Goal: Task Accomplishment & Management: Use online tool/utility

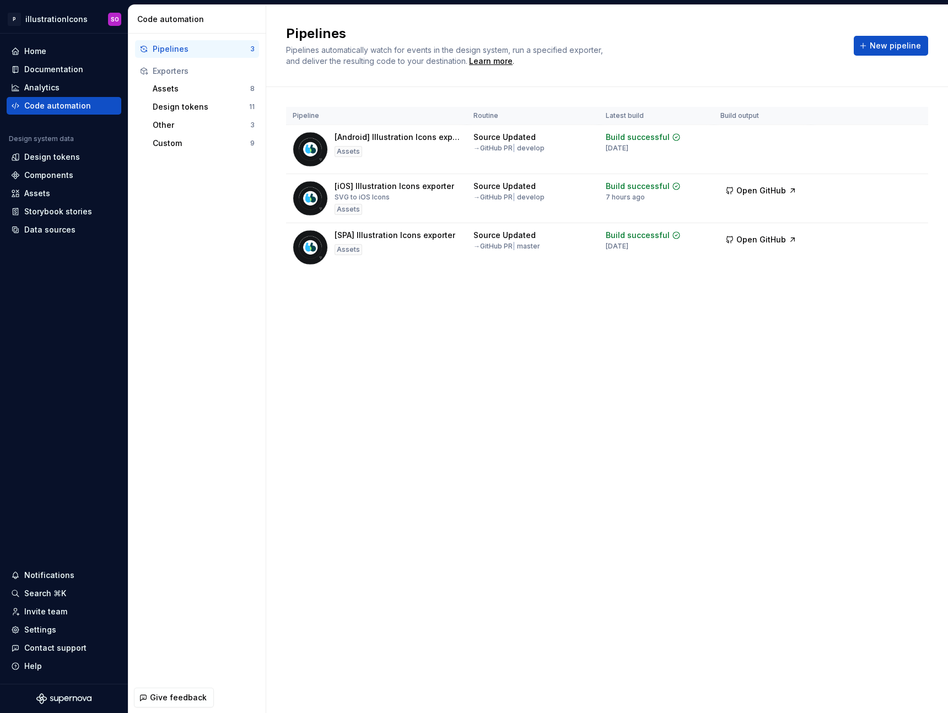
click at [647, 471] on div "Pipelines Pipelines automatically watch for events in the design system, run a …" at bounding box center [607, 359] width 682 height 708
click at [911, 186] on html "P illustrationIcons SO Home Documentation Analytics Code automation Design syst…" at bounding box center [474, 356] width 948 height 713
click at [662, 419] on html "P illustrationIcons SO Home Documentation Analytics Code automation Design syst…" at bounding box center [474, 356] width 948 height 713
click at [903, 193] on html "P illustrationIcons SO Home Documentation Analytics Code automation Design syst…" at bounding box center [474, 356] width 948 height 713
click at [882, 213] on div "Edit pipeline" at bounding box center [897, 212] width 94 height 11
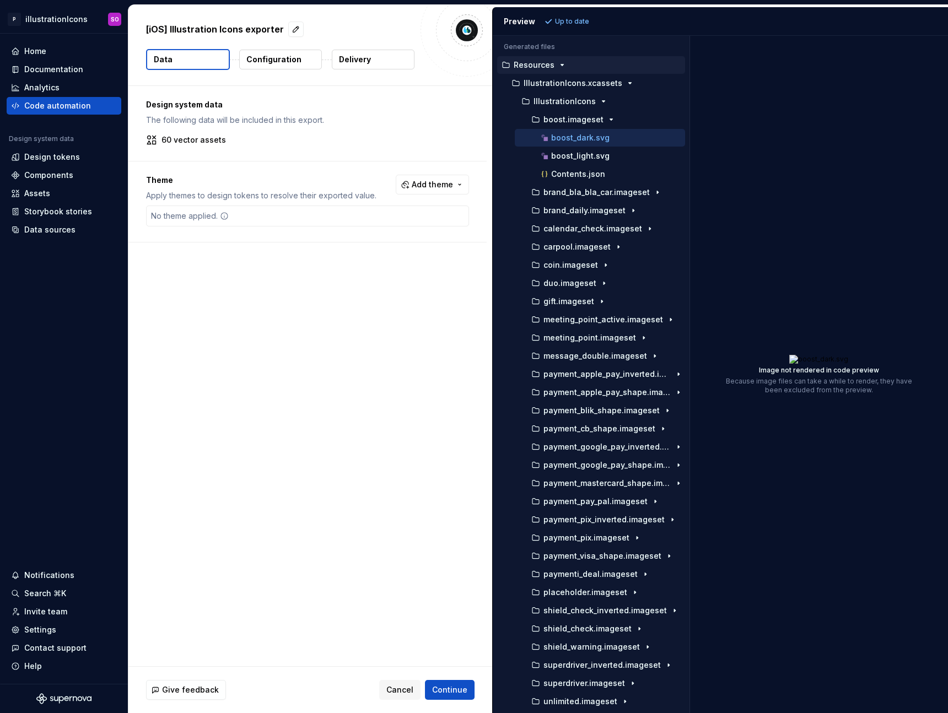
click at [657, 230] on div "Generated files Accessibility guide for tree . Navigate the tree with the arrow…" at bounding box center [720, 374] width 455 height 677
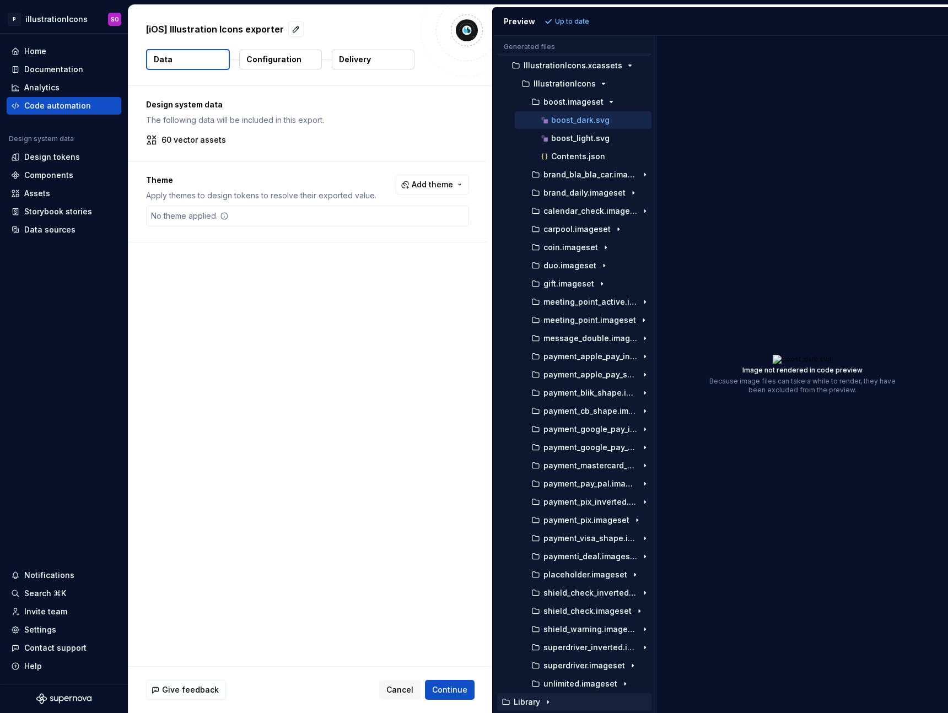
click at [534, 702] on p "Library" at bounding box center [527, 702] width 26 height 9
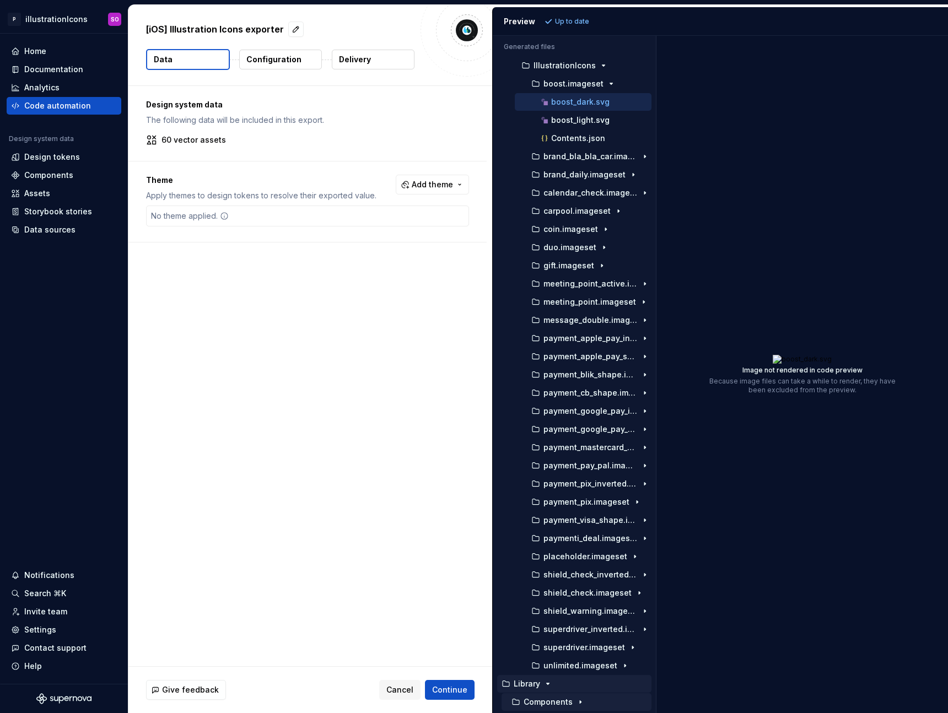
click at [542, 703] on p "Components" at bounding box center [548, 702] width 49 height 9
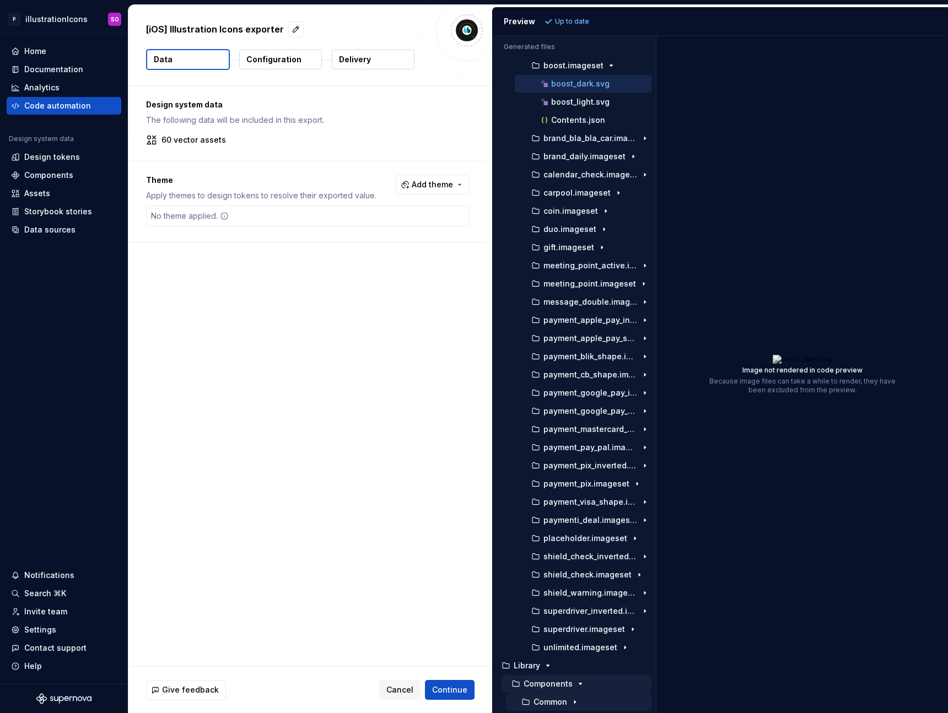
click at [560, 702] on p "Common" at bounding box center [550, 702] width 34 height 9
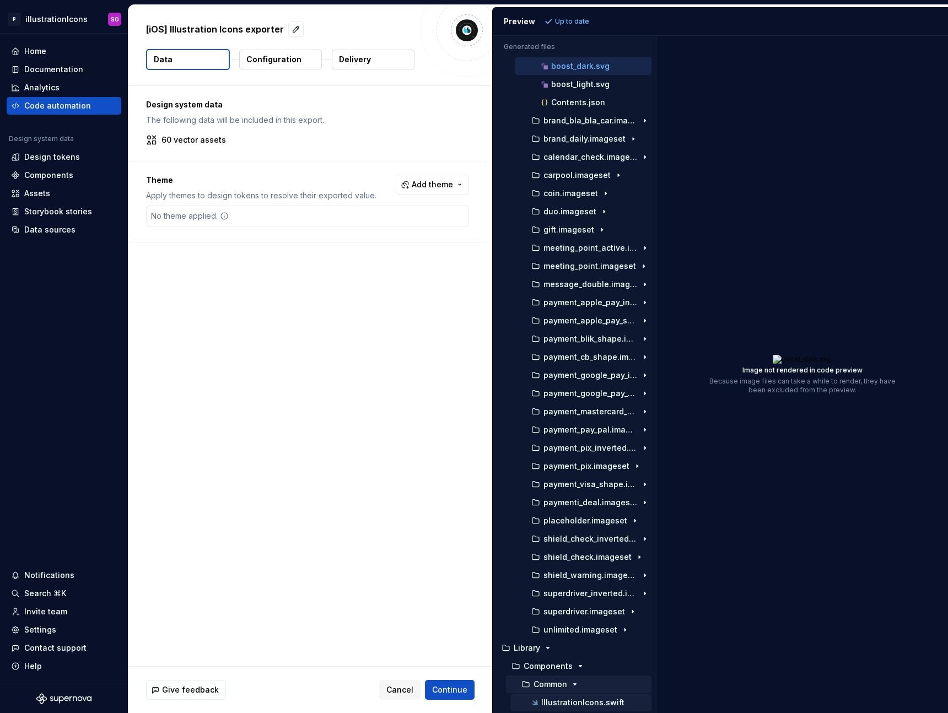
scroll to position [72, 0]
click at [560, 702] on p "IllustrationIcons.swift" at bounding box center [582, 702] width 83 height 9
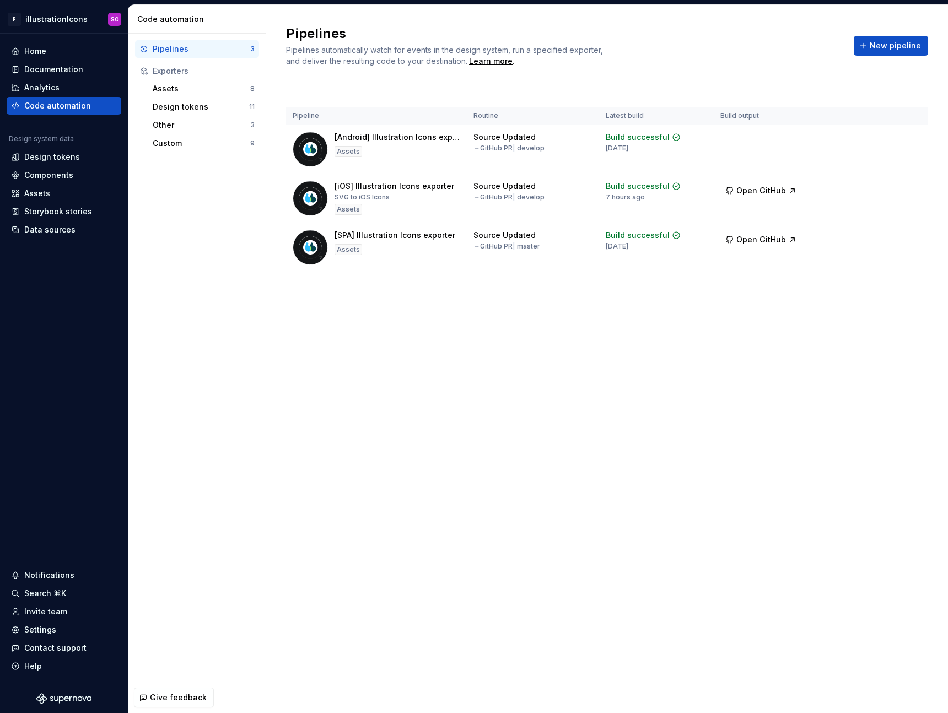
click at [736, 391] on div "Pipelines Pipelines automatically watch for events in the design system, run a …" at bounding box center [607, 359] width 682 height 708
click at [884, 185] on span "Run" at bounding box center [882, 188] width 15 height 11
click at [687, 422] on div "Pipelines Pipelines automatically watch for events in the design system, run a …" at bounding box center [607, 359] width 682 height 708
click at [746, 414] on div "Pipelines Pipelines automatically watch for events in the design system, run a …" at bounding box center [607, 359] width 682 height 708
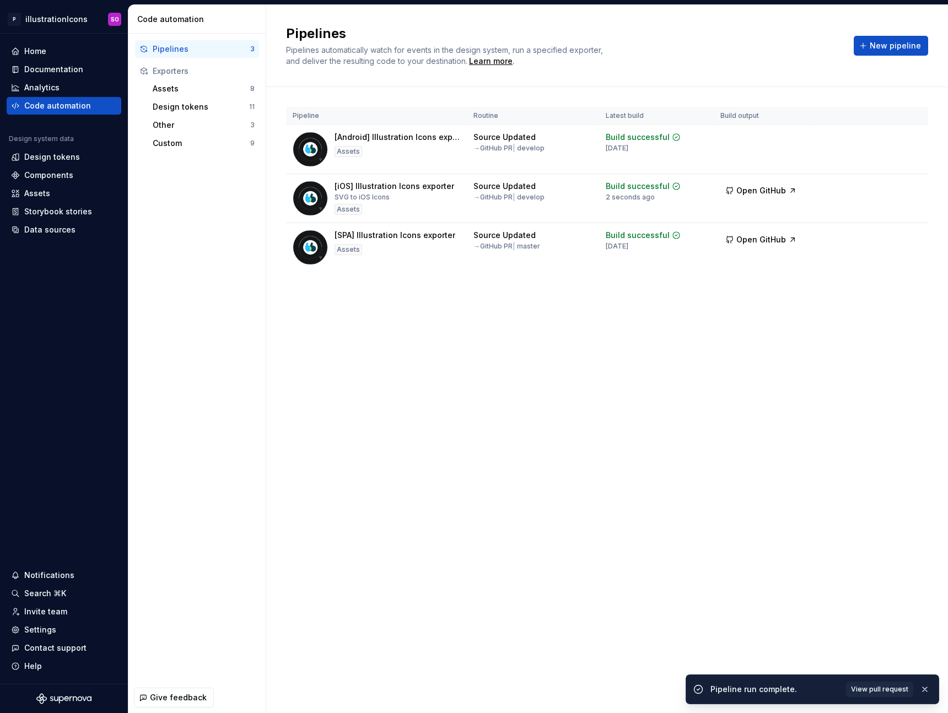
click at [745, 412] on div "Pipelines Pipelines automatically watch for events in the design system, run a …" at bounding box center [607, 359] width 682 height 708
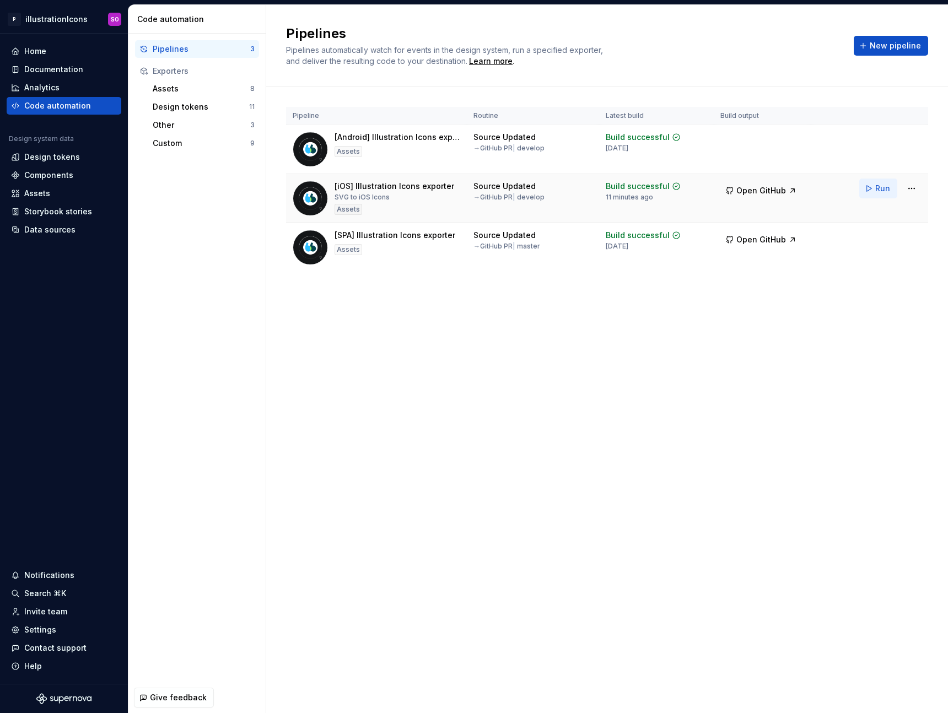
click at [882, 190] on span "Run" at bounding box center [882, 188] width 15 height 11
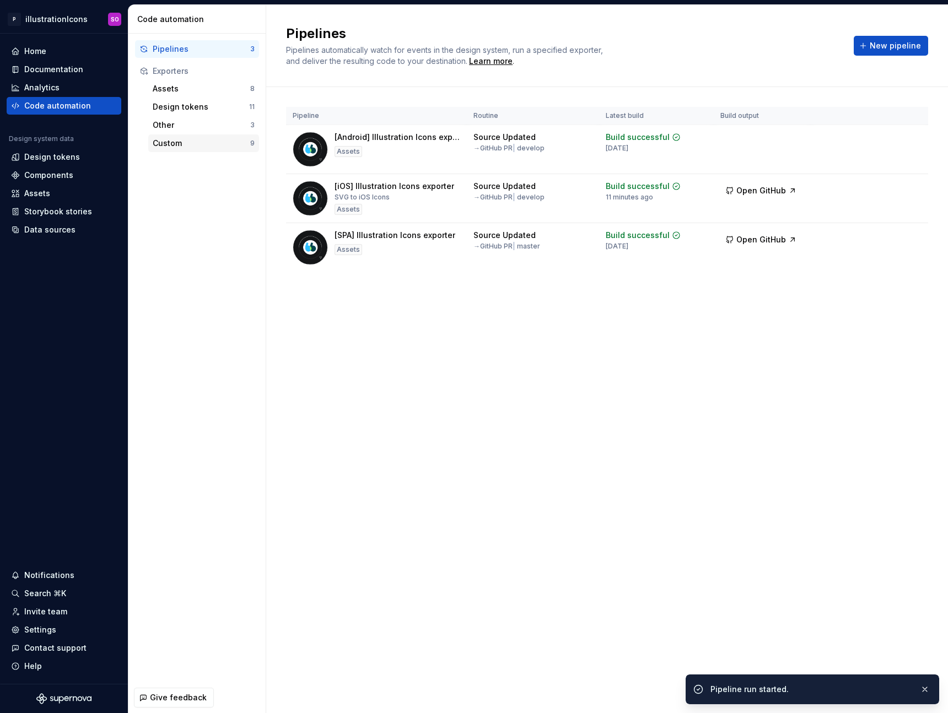
click at [190, 144] on div "Custom" at bounding box center [202, 143] width 98 height 11
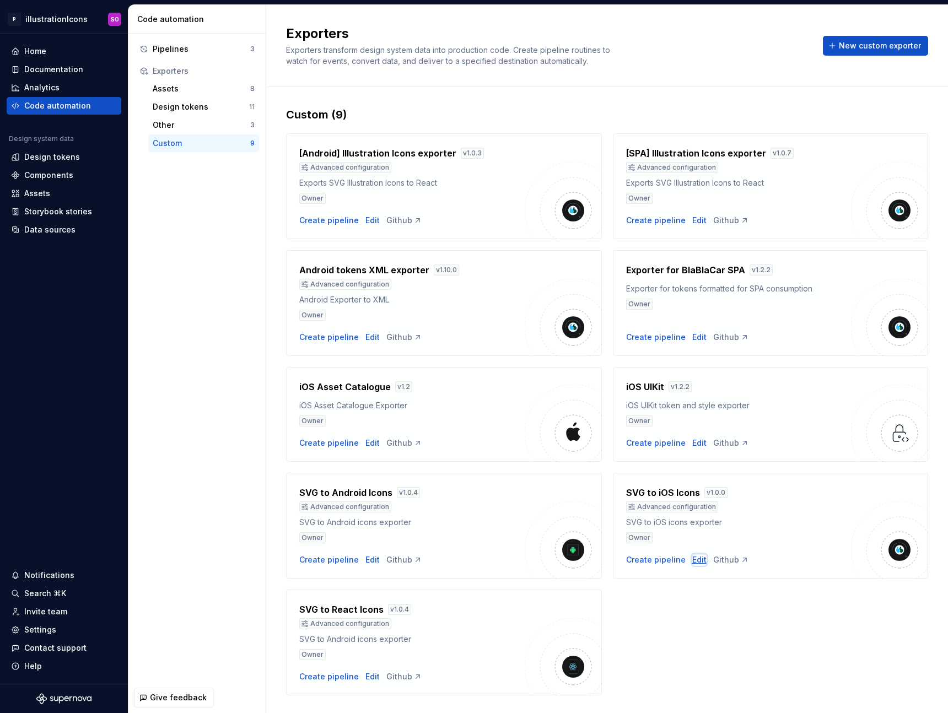
click at [694, 563] on div "Edit" at bounding box center [699, 559] width 14 height 11
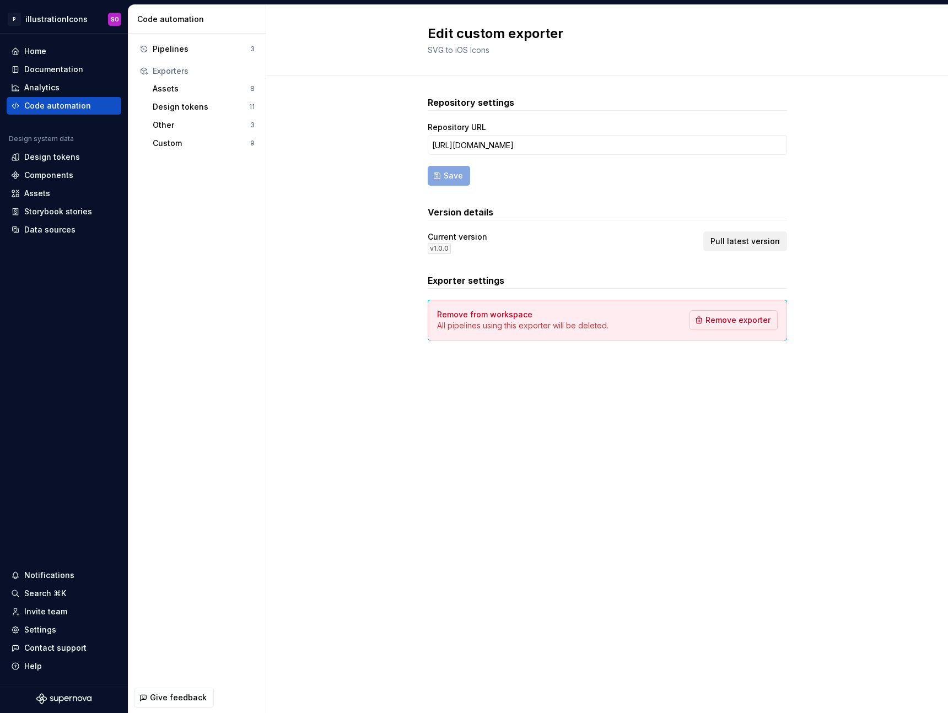
click at [735, 250] on button "Pull latest version" at bounding box center [745, 241] width 84 height 20
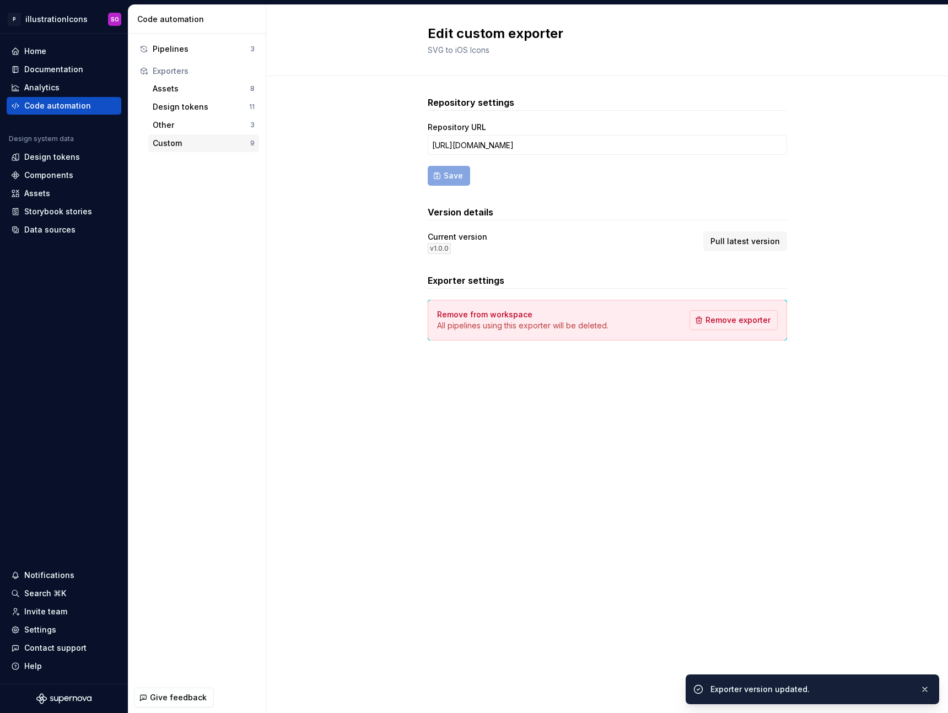
click at [163, 150] on div "Custom 9" at bounding box center [203, 143] width 111 height 18
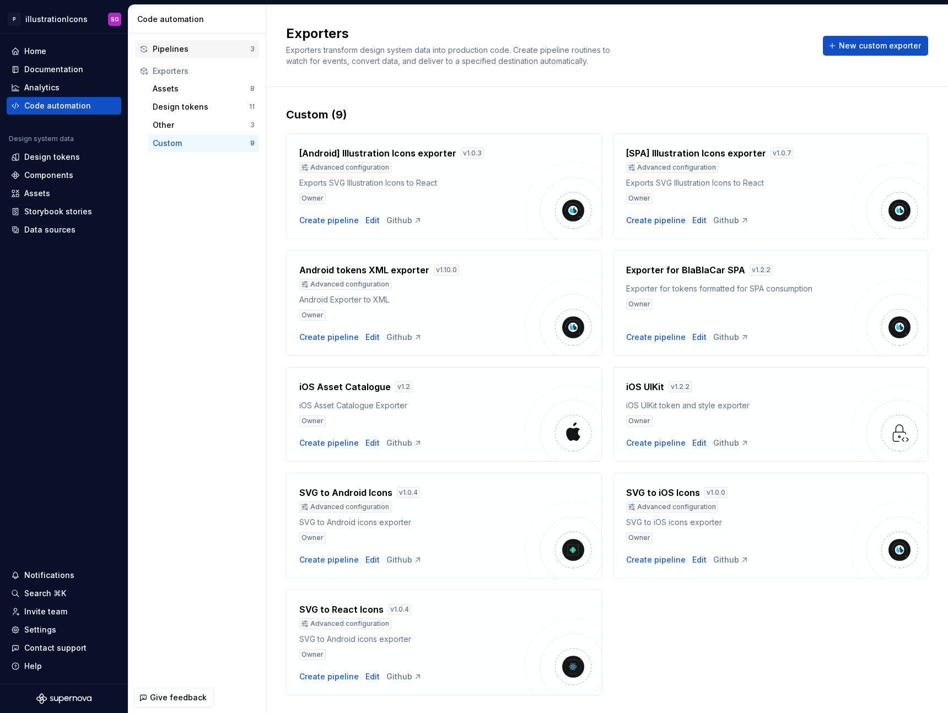
click at [188, 42] on div "Pipelines 3" at bounding box center [197, 49] width 124 height 18
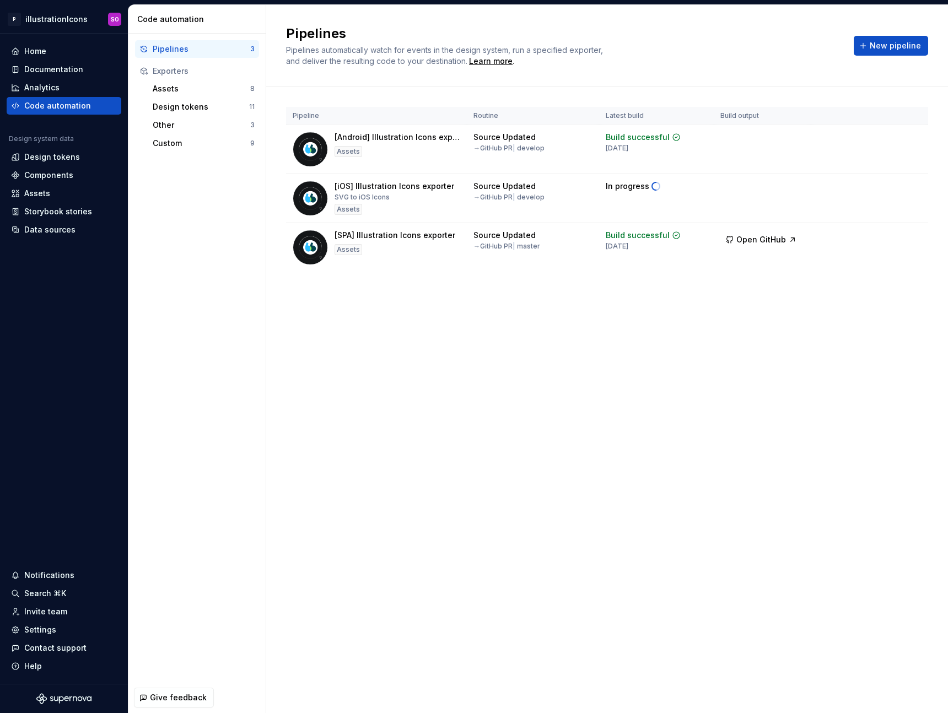
click at [800, 422] on div "Pipelines Pipelines automatically watch for events in the design system, run a …" at bounding box center [607, 359] width 682 height 708
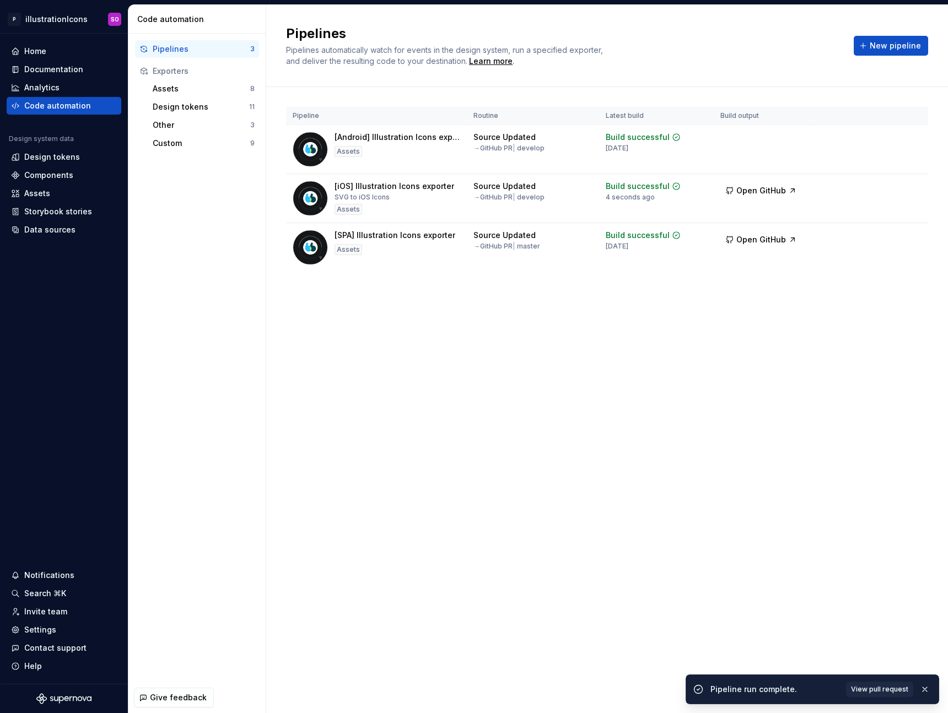
click at [532, 434] on div "Pipelines Pipelines automatically watch for events in the design system, run a …" at bounding box center [607, 359] width 682 height 708
click at [881, 190] on span "Run" at bounding box center [882, 188] width 15 height 11
